Goal: Find contact information: Obtain details needed to contact an individual or organization

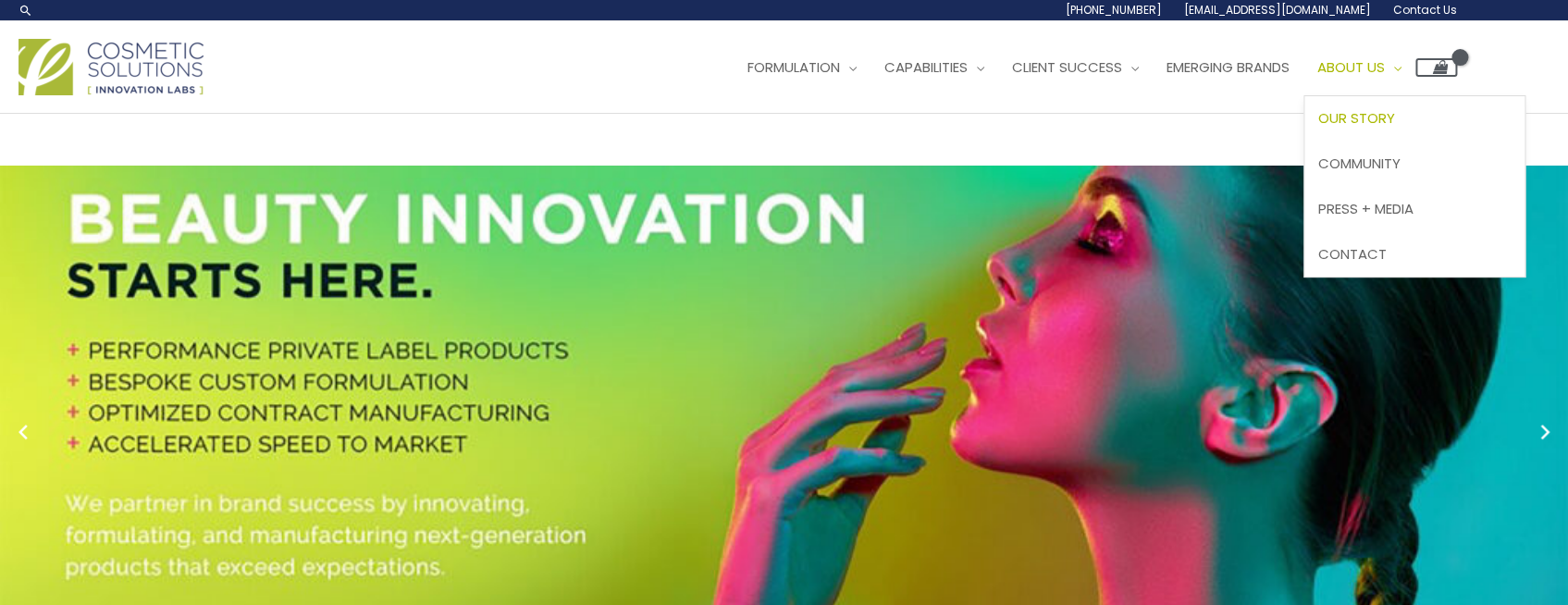
click at [1319, 127] on span "Our Story" at bounding box center [1357, 118] width 77 height 19
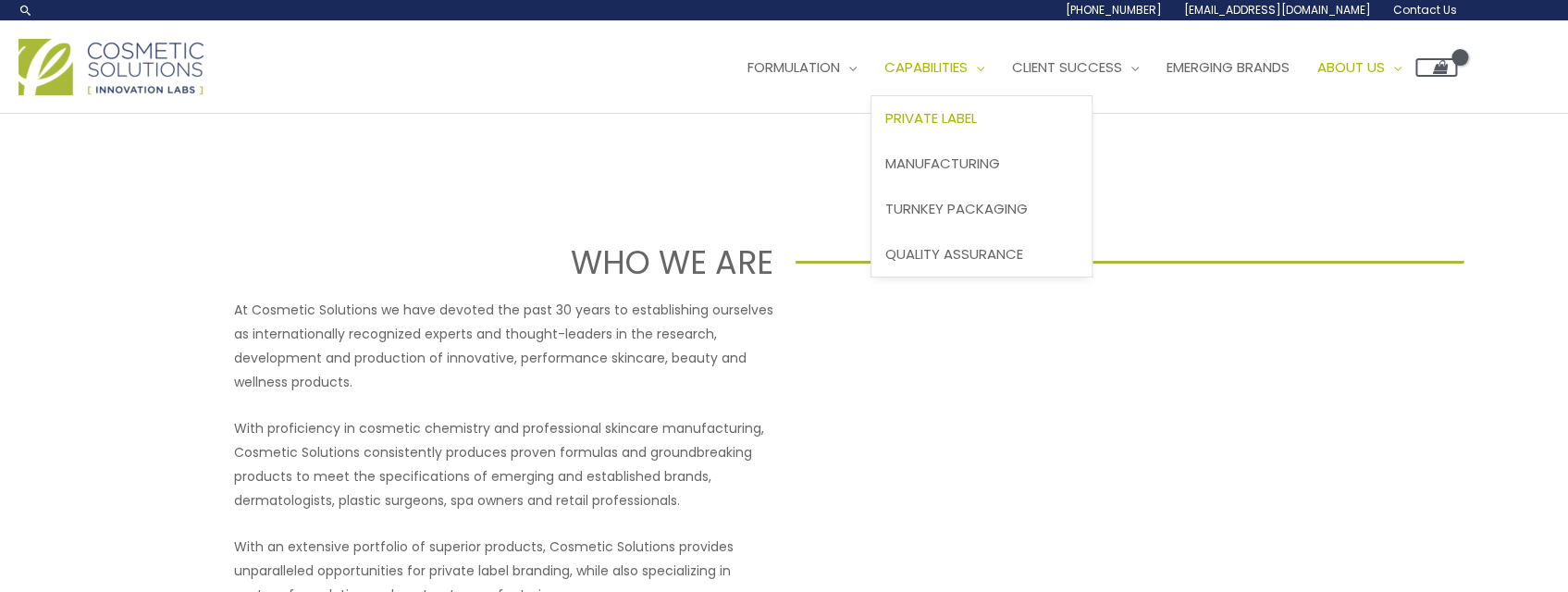
click at [885, 127] on span "Private Label" at bounding box center [931, 118] width 91 height 19
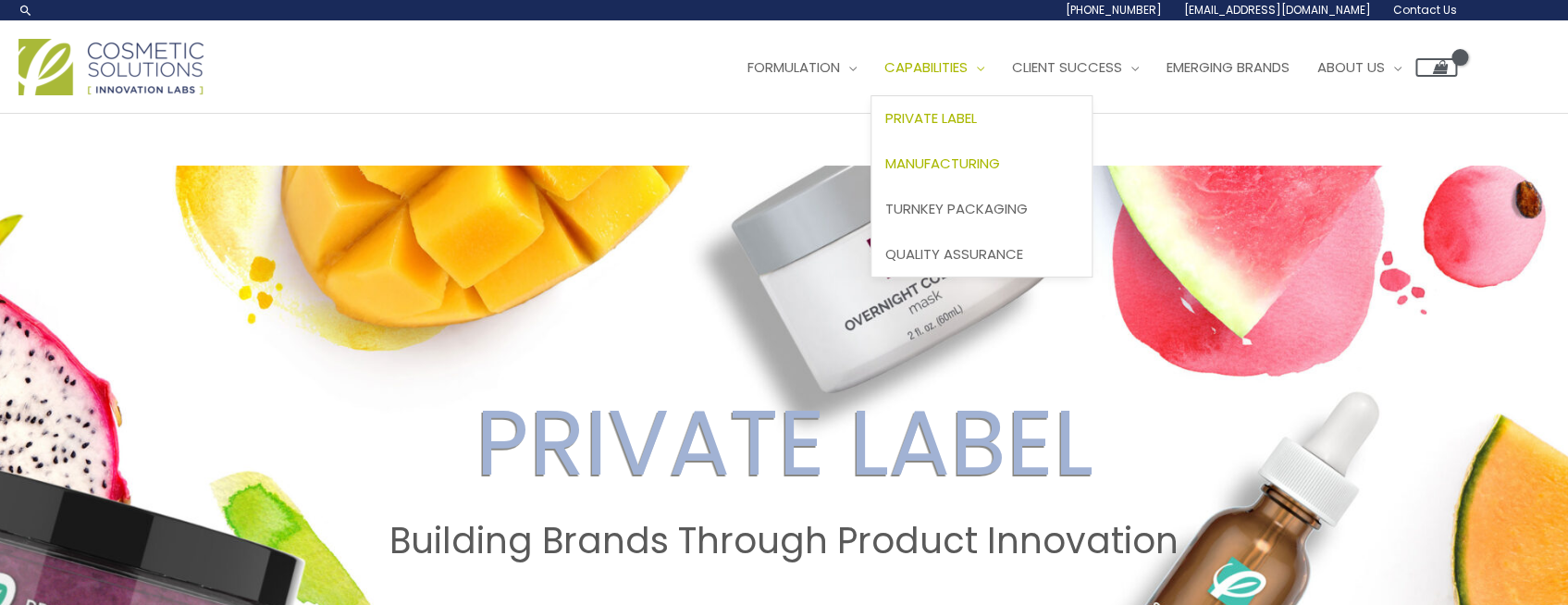
click at [885, 173] on span "Manufacturing" at bounding box center [942, 164] width 115 height 19
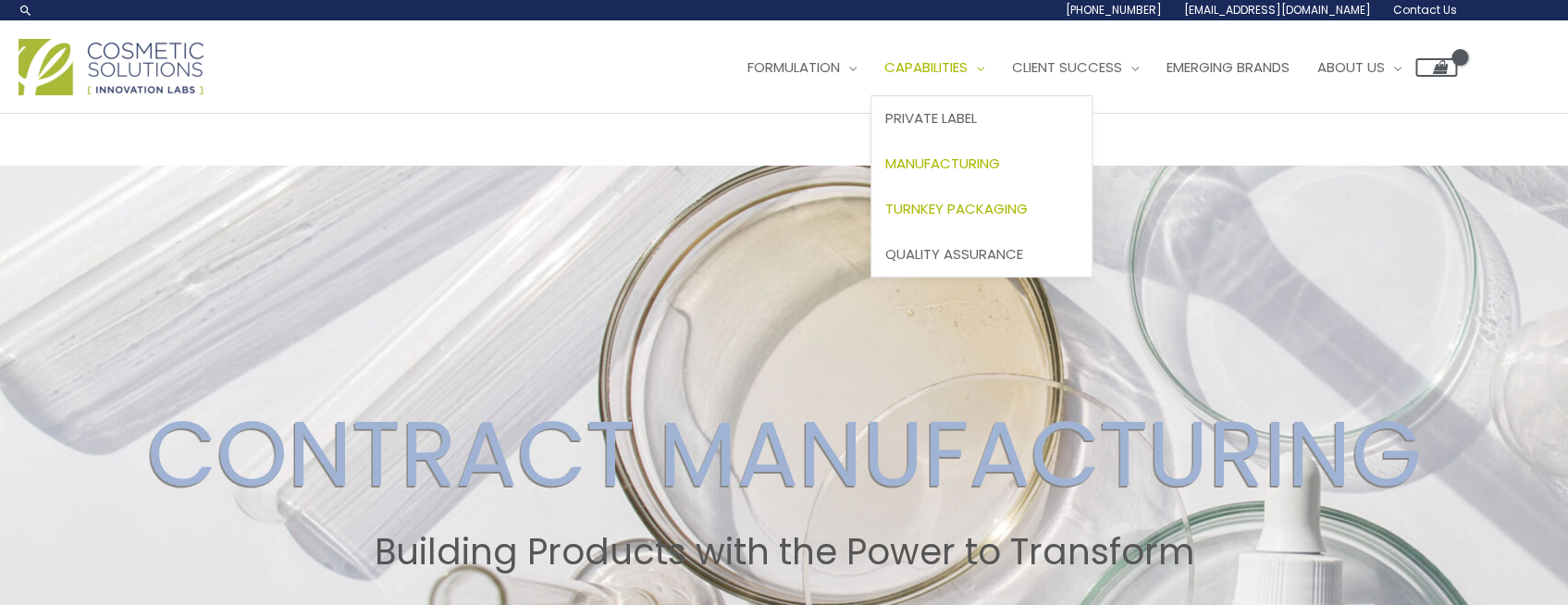
click at [885, 219] on span "Turnkey Packaging" at bounding box center [957, 208] width 143 height 19
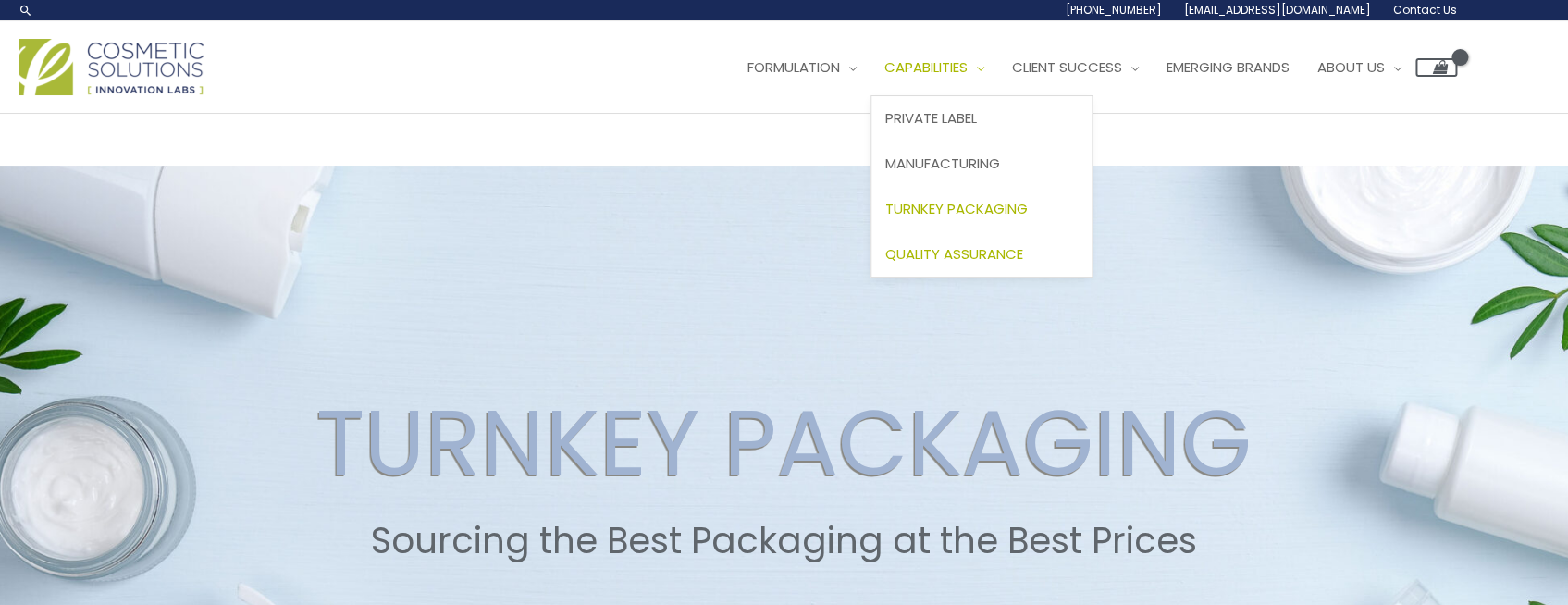
click at [885, 263] on span "Quality Assurance" at bounding box center [954, 254] width 138 height 19
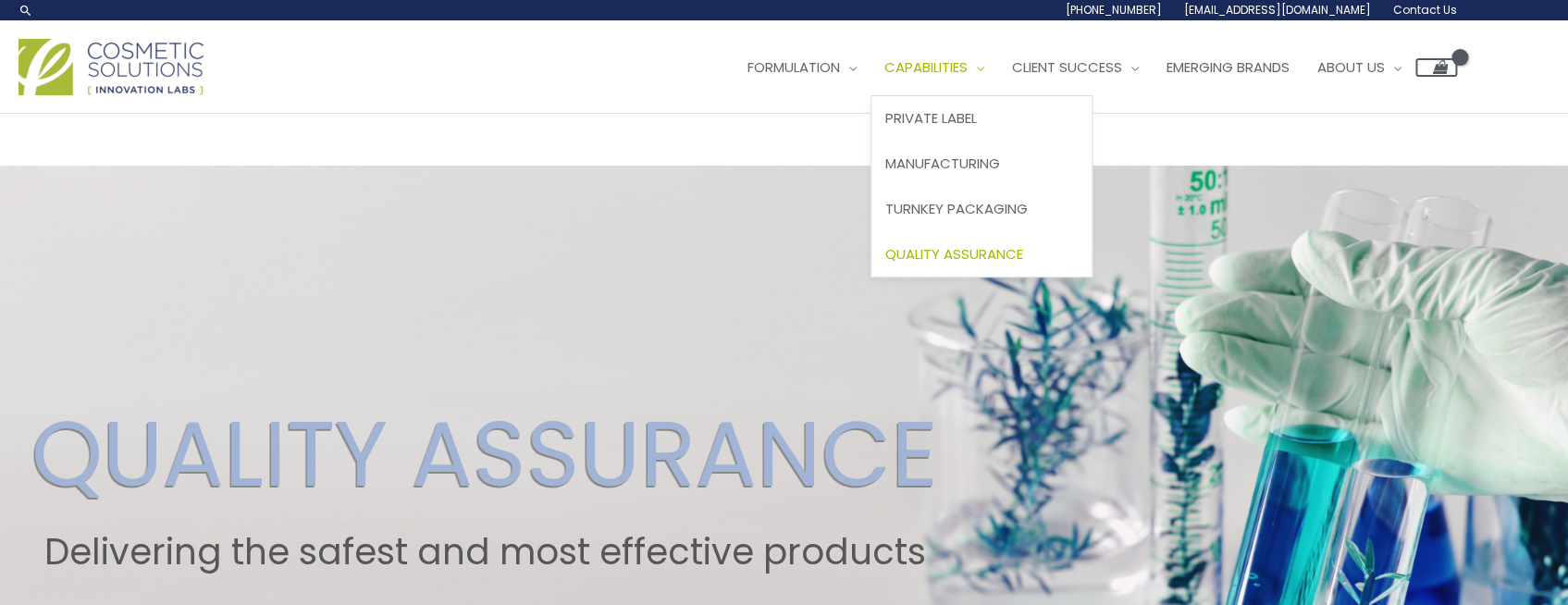
click at [885, 263] on span "Quality Assurance" at bounding box center [954, 254] width 138 height 19
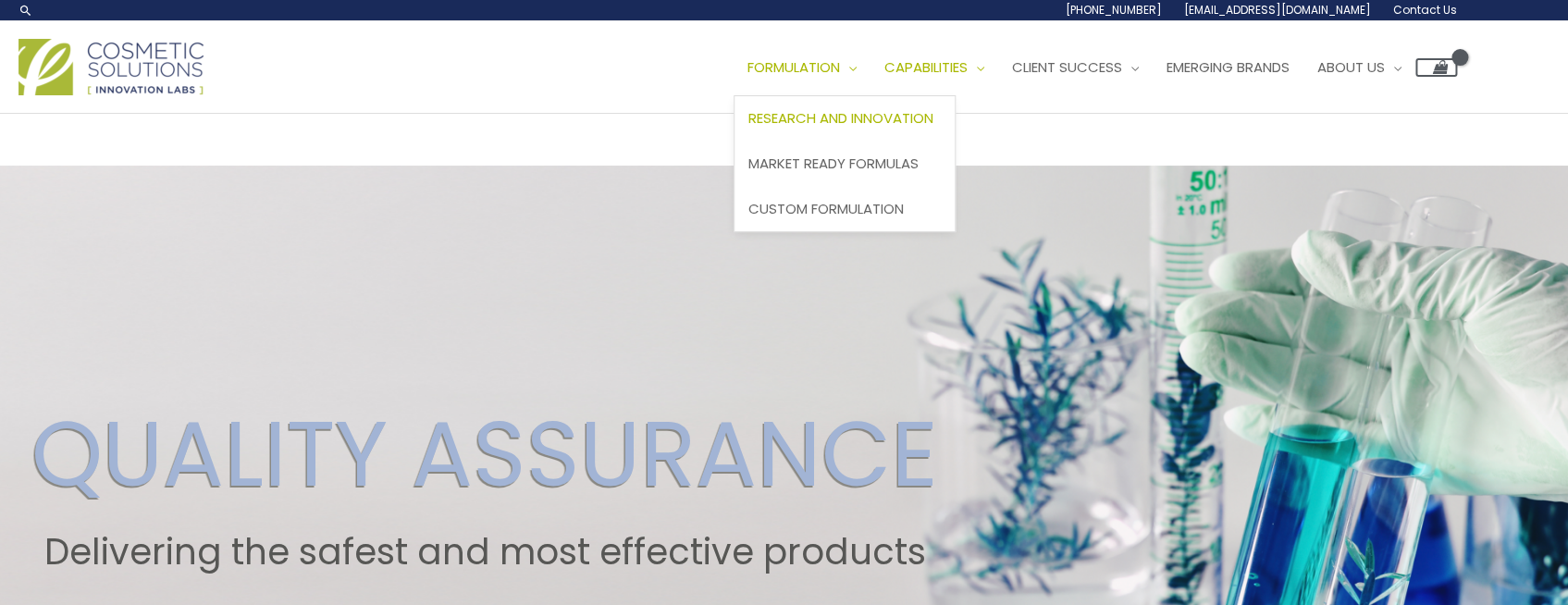
click at [748, 127] on span "Research and Innovation" at bounding box center [841, 118] width 185 height 19
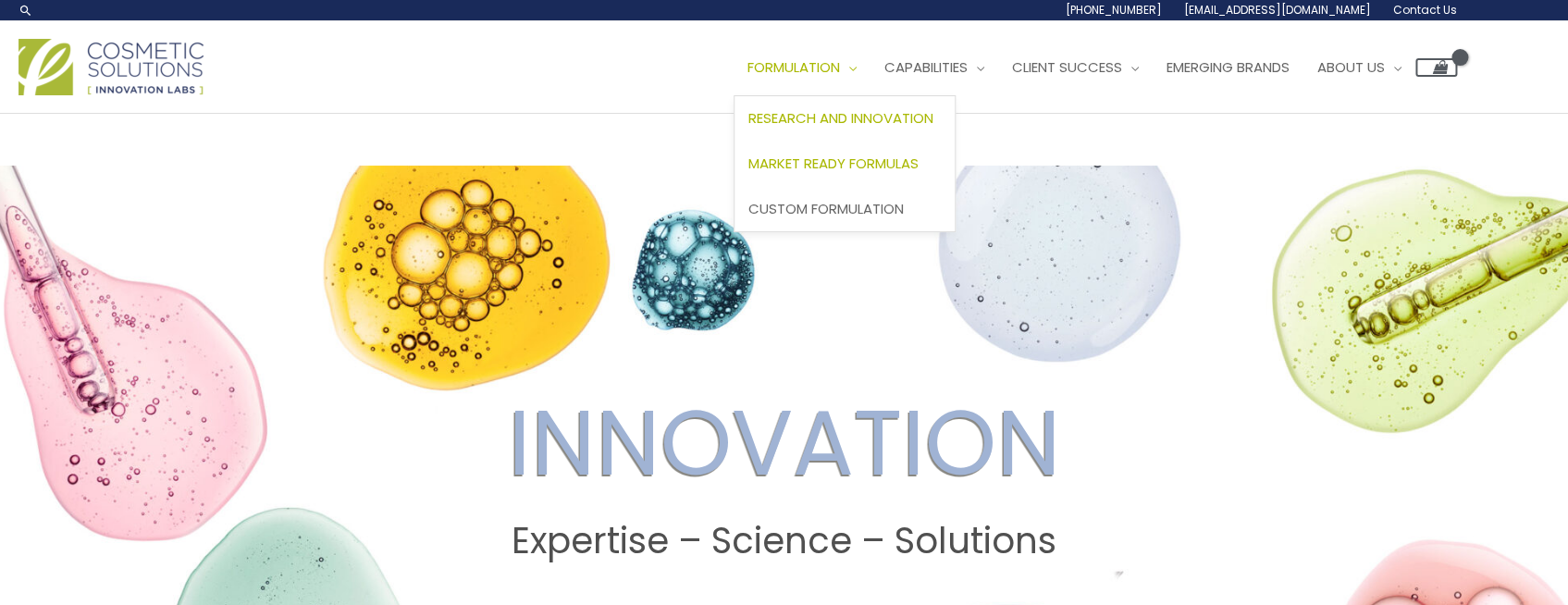
click at [748, 173] on span "Market Ready Formulas" at bounding box center [833, 164] width 170 height 19
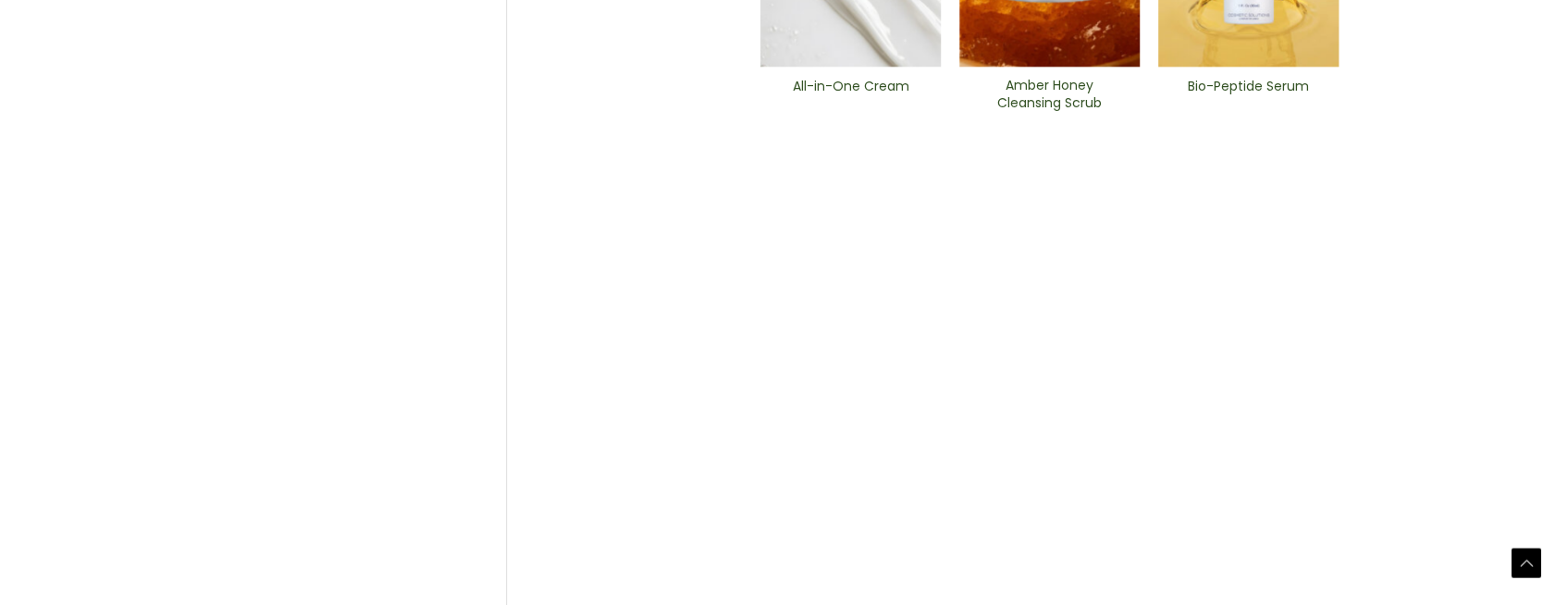
scroll to position [1260, 0]
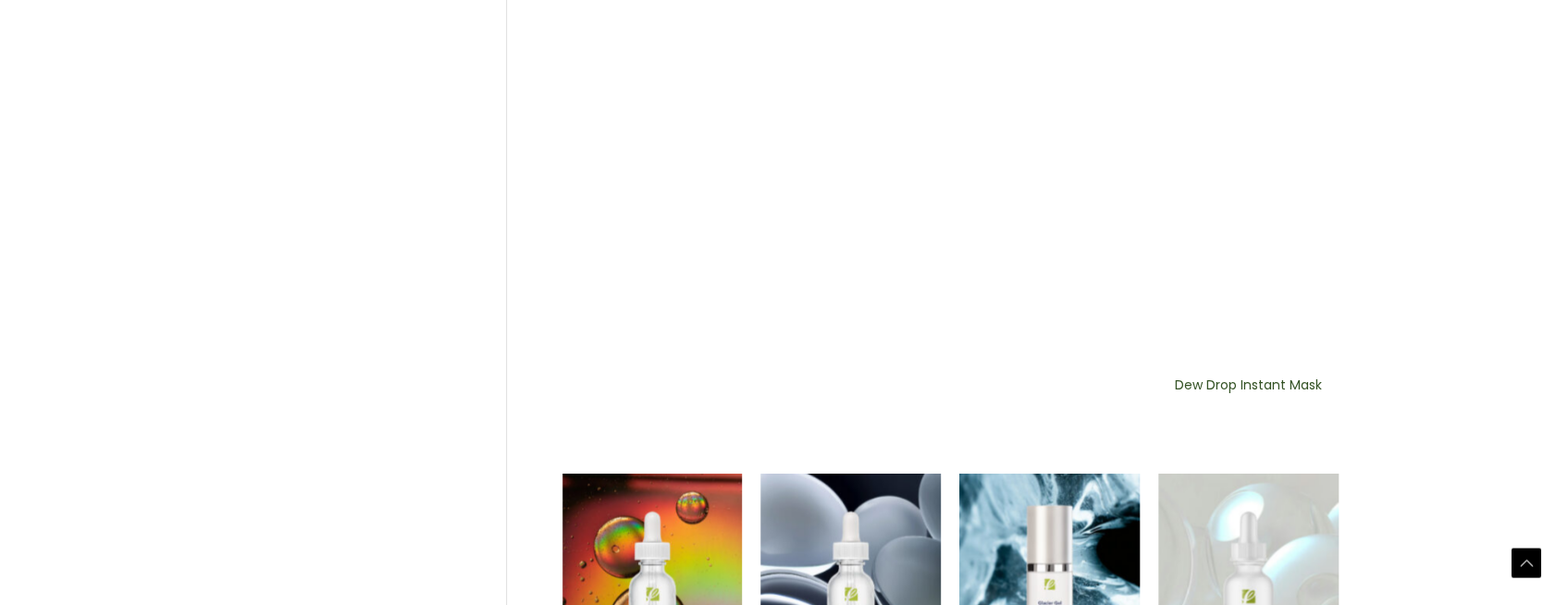
scroll to position [1360, 0]
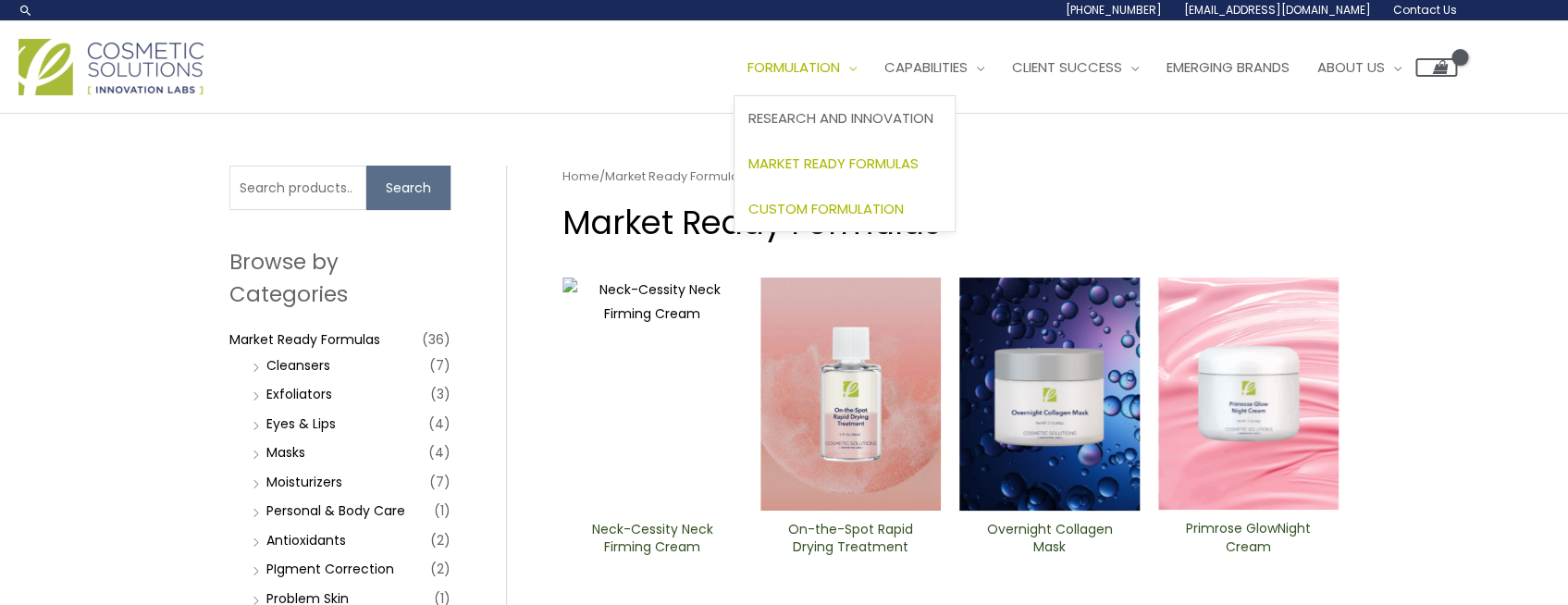
click at [748, 219] on span "Custom Formulation" at bounding box center [825, 208] width 155 height 19
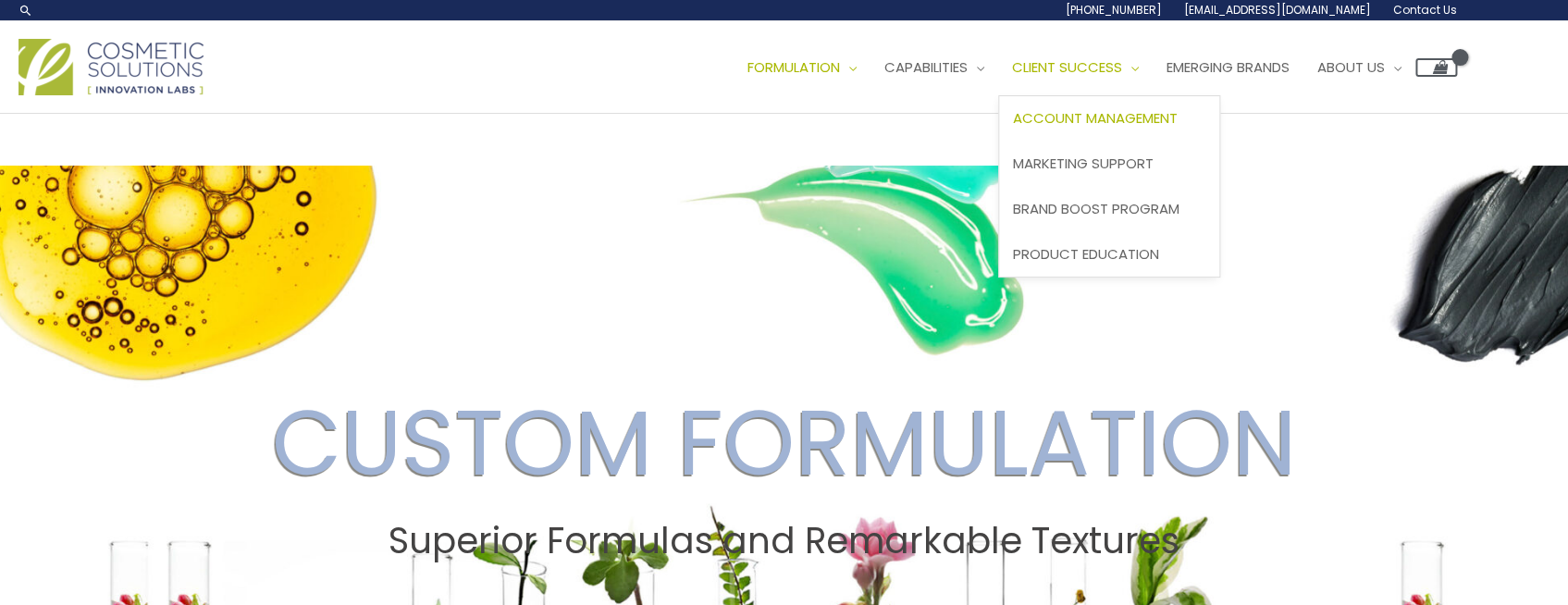
click at [1013, 127] on span "Account Management" at bounding box center [1094, 118] width 165 height 19
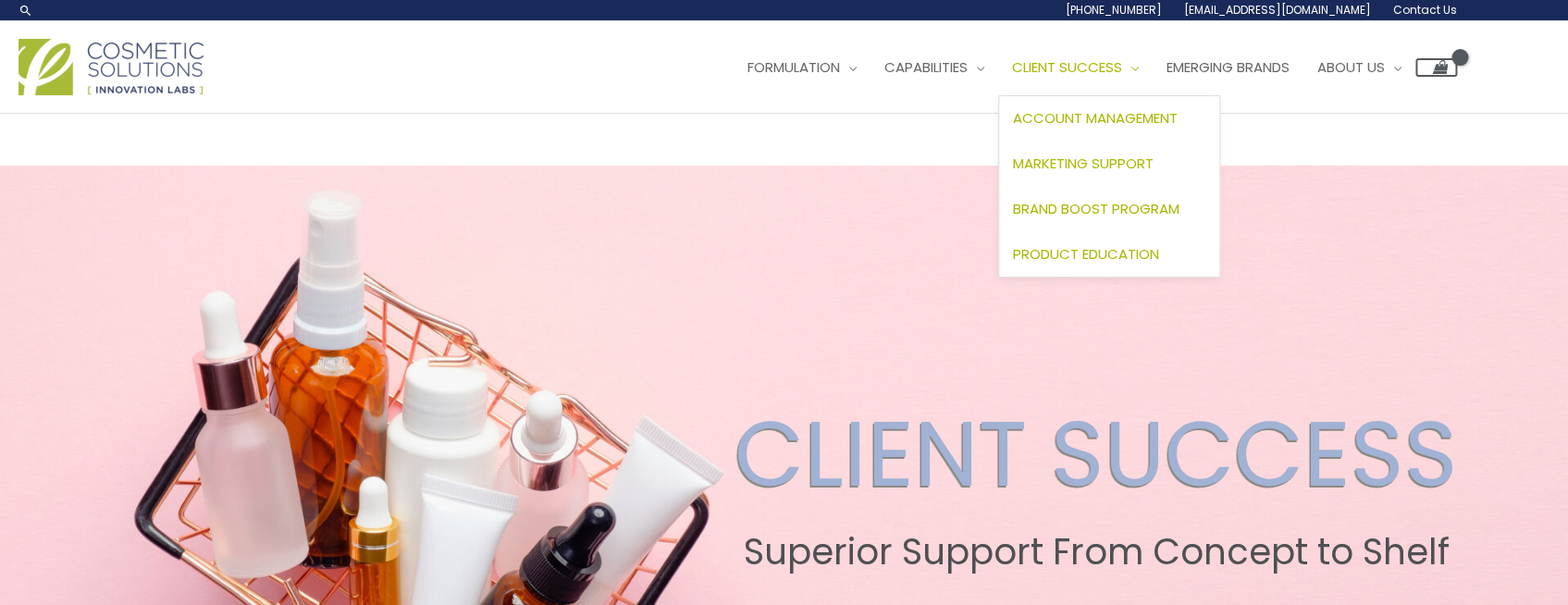
click at [1013, 263] on span "Product Education" at bounding box center [1086, 254] width 146 height 19
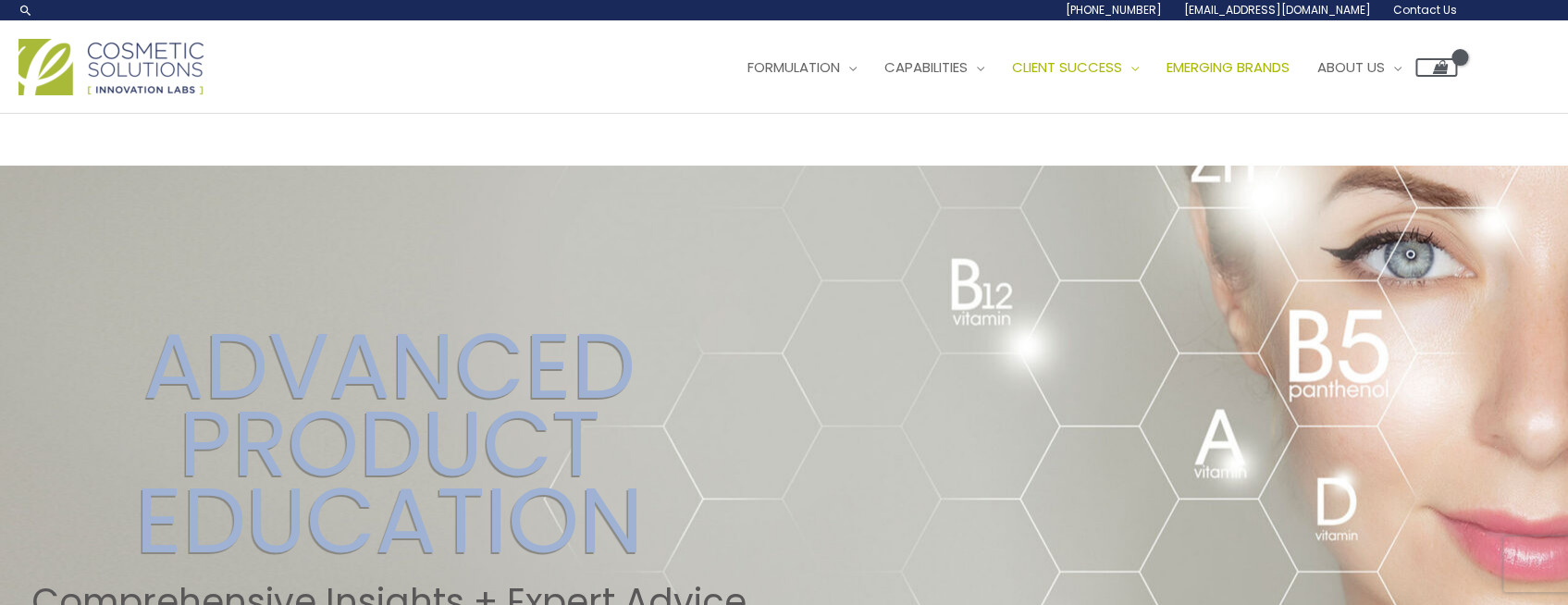
click at [1167, 77] on span "Emerging Brands" at bounding box center [1228, 67] width 123 height 19
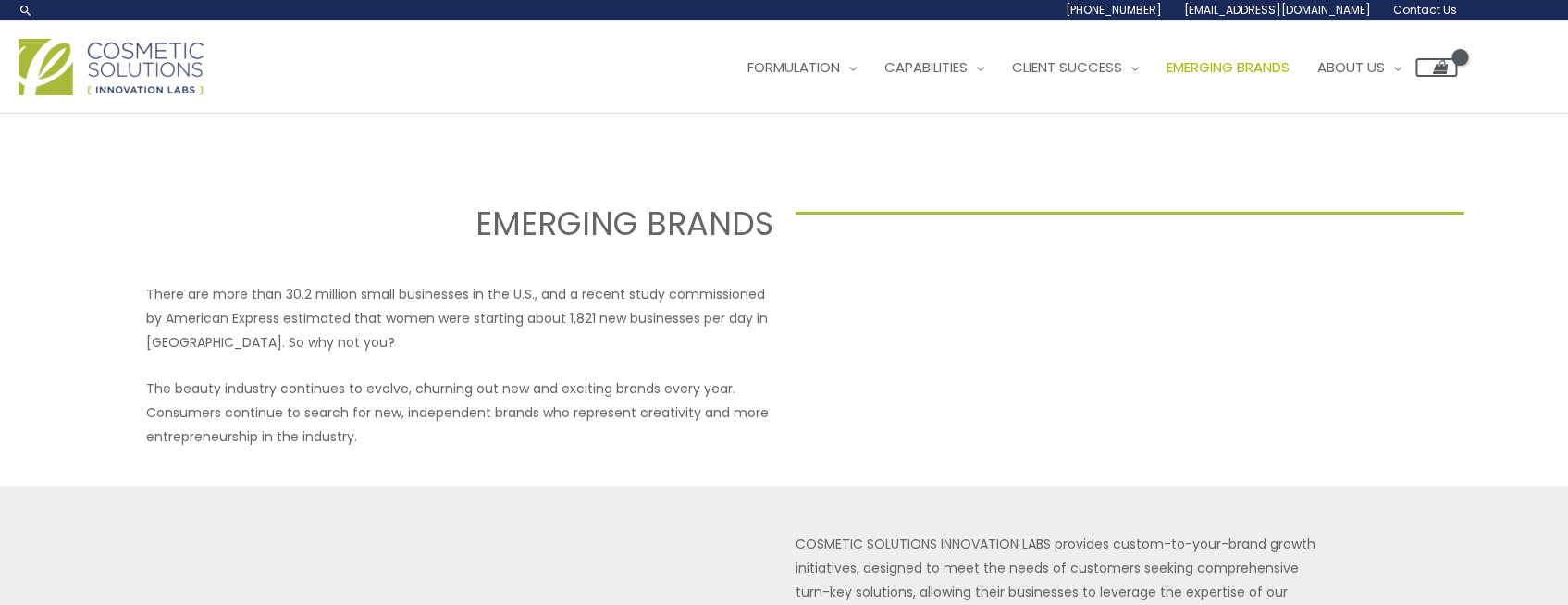
click at [268, 100] on div "Main Menu Formulation Menu Toggle Research and Innovation Market Ready Formulas…" at bounding box center [737, 67] width 1439 height 66
click at [0, 0] on span "Contact Us" at bounding box center [0, 0] width 0 height 0
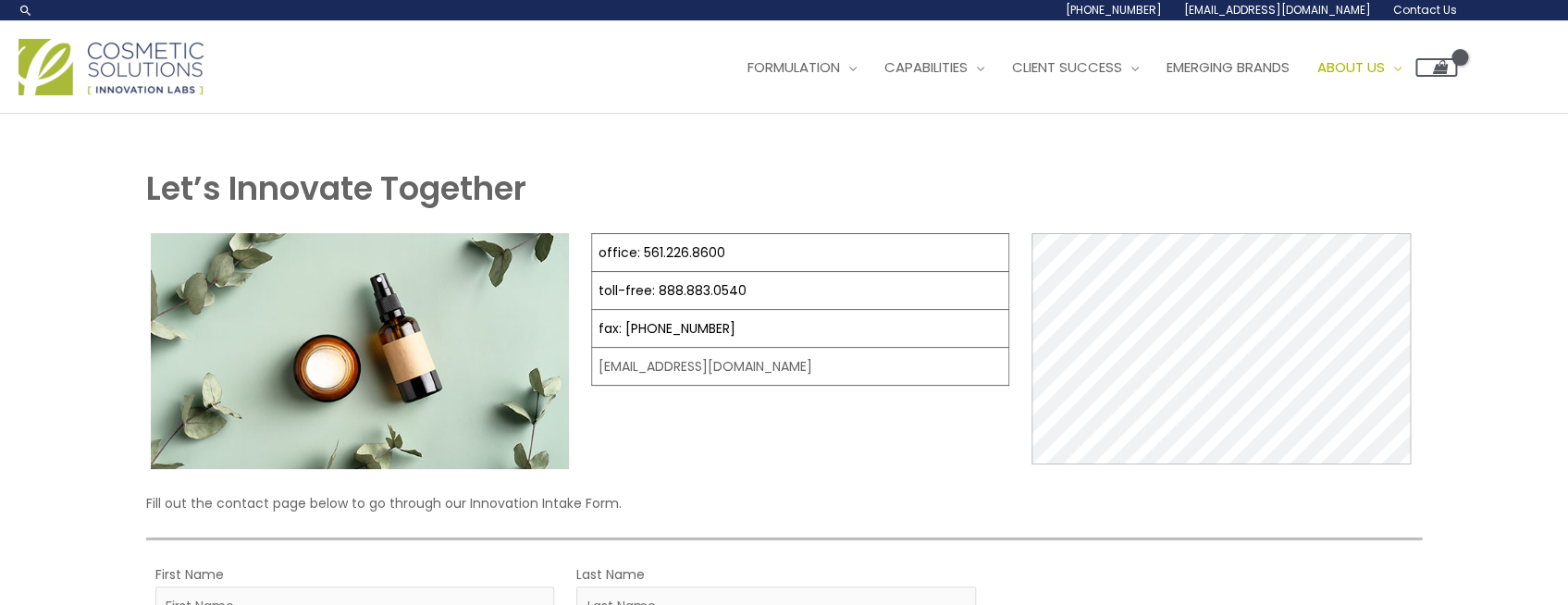
click at [956, 95] on ul "Formulation Menu Toggle Research and Innovation Market Ready Formulas Custom Fo…" at bounding box center [1095, 68] width 724 height 55
